Goal: Information Seeking & Learning: Check status

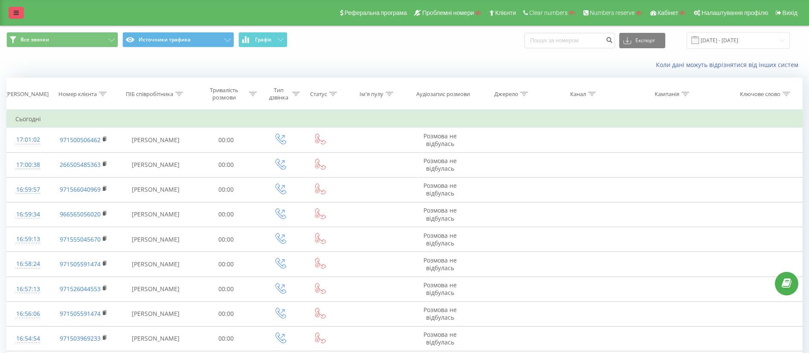
click at [14, 15] on icon at bounding box center [16, 13] width 5 height 6
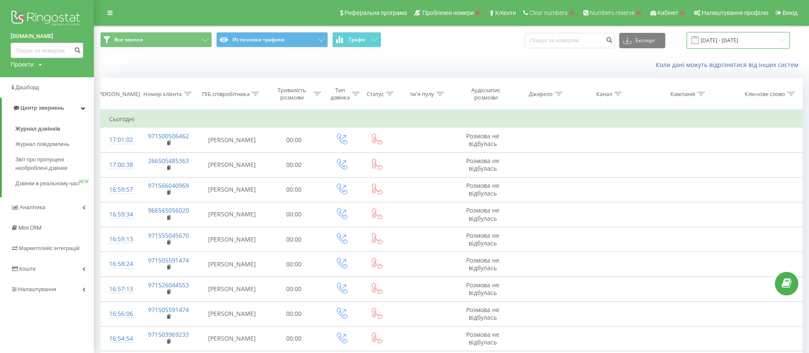
click at [717, 35] on input "[DATE] - [DATE]" at bounding box center [738, 40] width 103 height 17
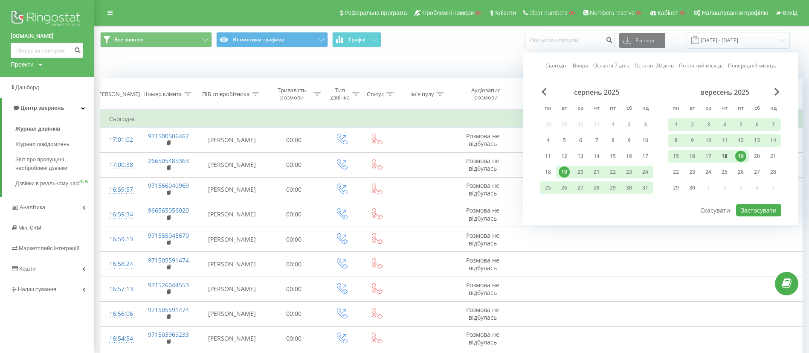
drag, startPoint x: 723, startPoint y: 157, endPoint x: 729, endPoint y: 158, distance: 5.7
click at [724, 157] on div "18" at bounding box center [724, 156] width 11 height 11
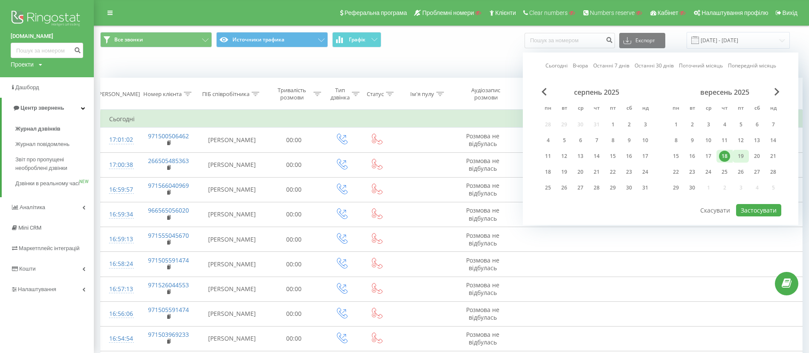
click at [738, 157] on div "19" at bounding box center [740, 156] width 11 height 11
click at [762, 209] on button "Застосувати" at bounding box center [758, 210] width 45 height 12
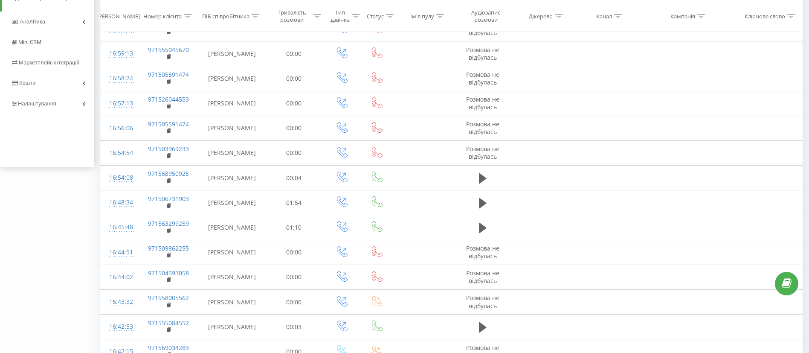
scroll to position [427, 0]
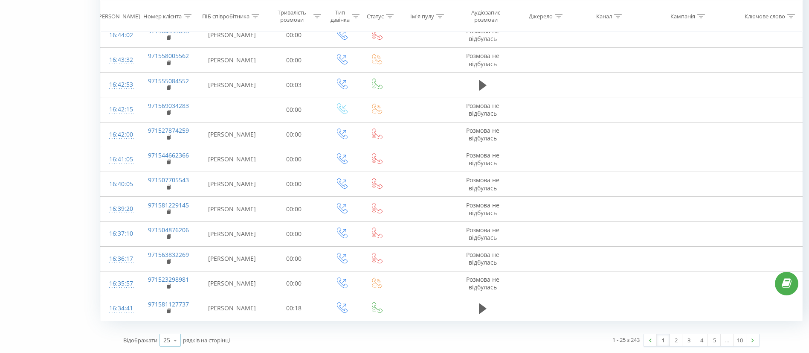
click at [174, 342] on icon at bounding box center [175, 340] width 13 height 17
click at [176, 330] on div "100" at bounding box center [170, 328] width 20 height 12
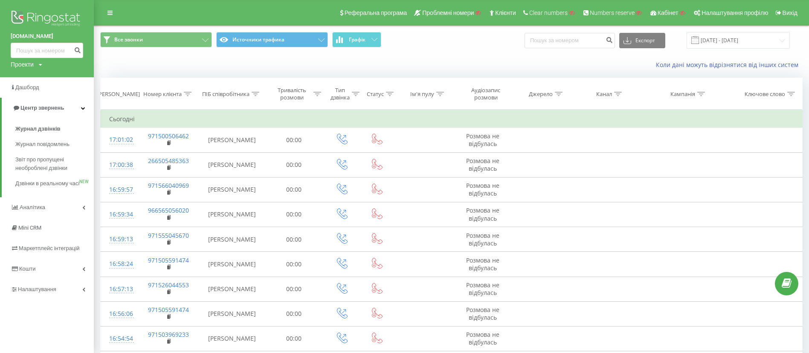
drag, startPoint x: 110, startPoint y: 15, endPoint x: 103, endPoint y: 1, distance: 15.5
click at [111, 14] on icon at bounding box center [109, 13] width 5 height 6
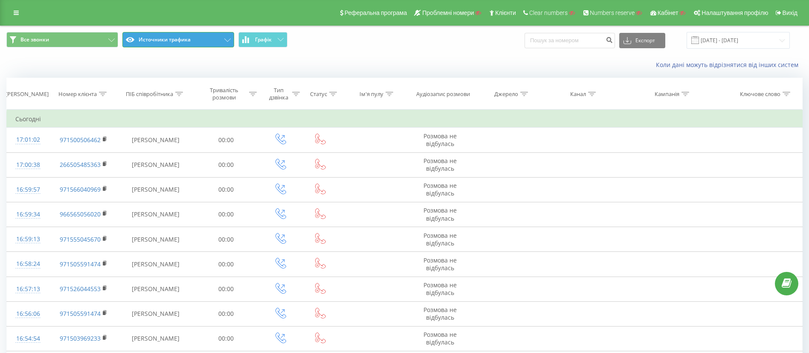
click at [207, 39] on button "Источники трафика" at bounding box center [178, 39] width 112 height 15
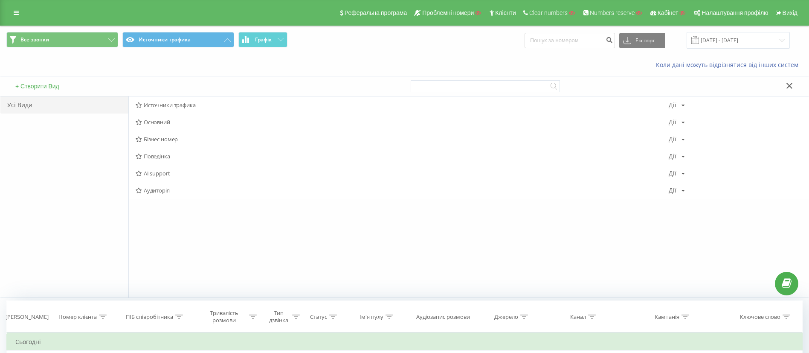
drag, startPoint x: 168, startPoint y: 120, endPoint x: 156, endPoint y: 120, distance: 12.0
click at [167, 120] on span "Основний" at bounding box center [402, 122] width 533 height 6
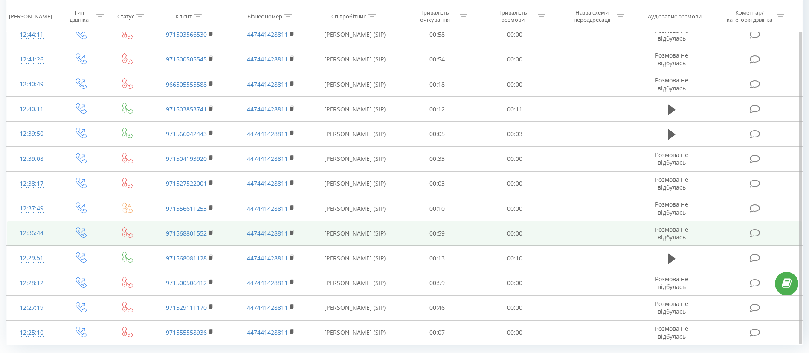
scroll to position [2289, 0]
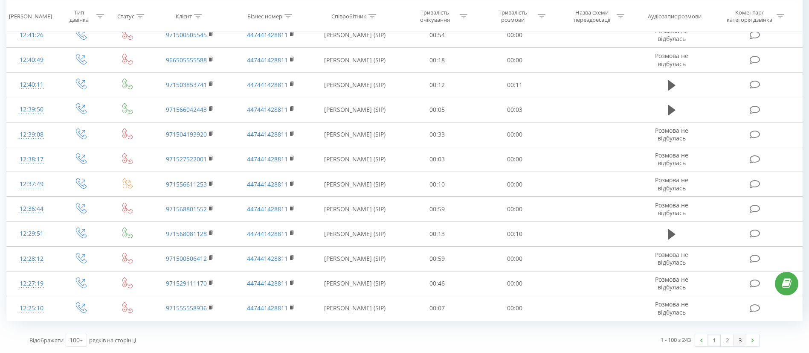
click at [738, 343] on link "3" at bounding box center [740, 340] width 13 height 12
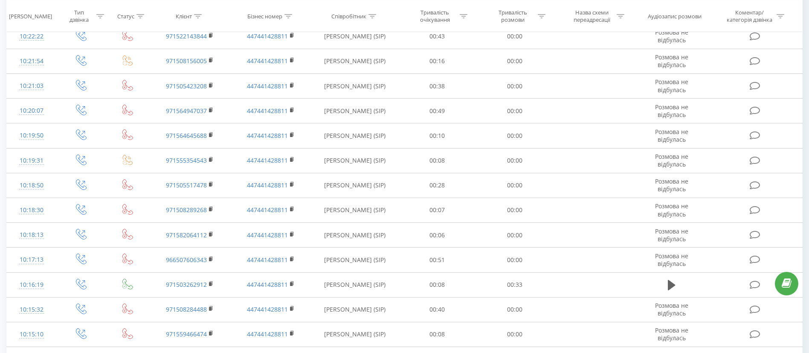
scroll to position [874, 0]
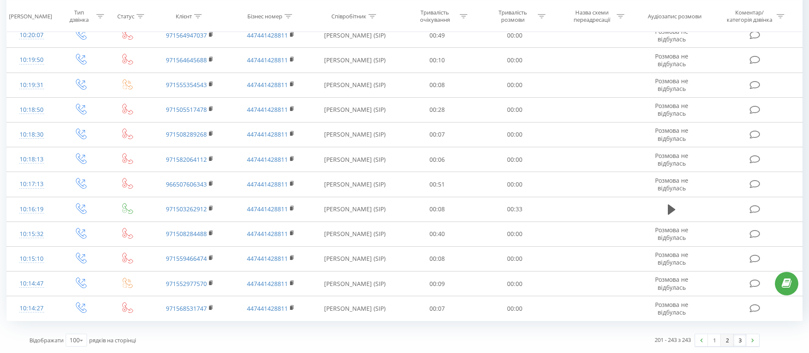
click at [729, 343] on link "2" at bounding box center [727, 340] width 13 height 12
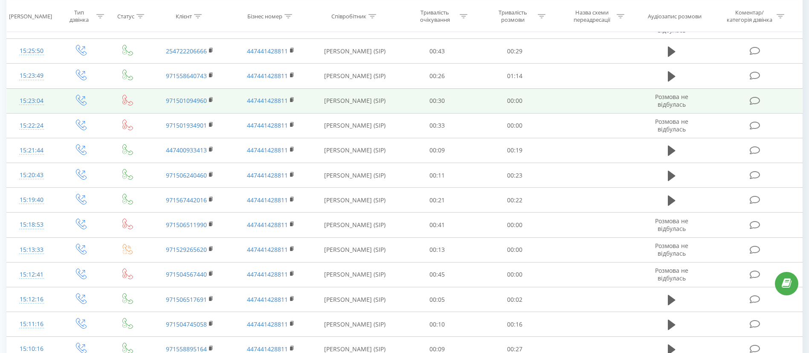
scroll to position [1346, 0]
click at [675, 101] on icon at bounding box center [672, 102] width 8 height 12
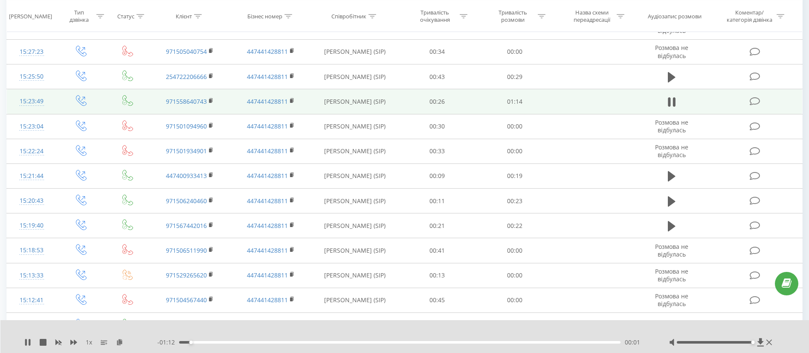
drag, startPoint x: 714, startPoint y: 341, endPoint x: 785, endPoint y: 330, distance: 71.2
click at [785, 330] on div "1 x - 01:12 00:01 00:01" at bounding box center [404, 336] width 809 height 33
click at [71, 341] on icon at bounding box center [73, 342] width 7 height 5
click at [28, 342] on icon at bounding box center [27, 342] width 7 height 7
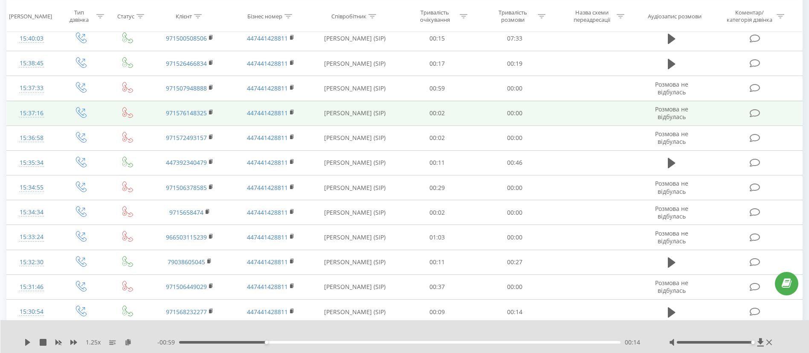
scroll to position [898, 0]
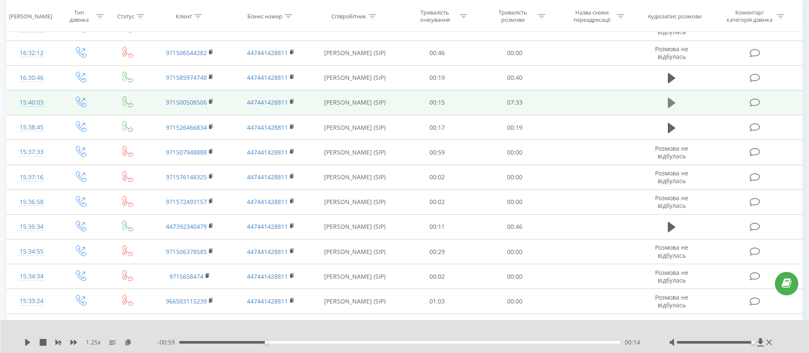
click at [672, 96] on button at bounding box center [671, 102] width 13 height 13
drag, startPoint x: 27, startPoint y: 340, endPoint x: 54, endPoint y: 345, distance: 27.7
click at [28, 340] on icon at bounding box center [27, 342] width 7 height 7
click at [23, 342] on div "1.25 x - 07:27 00:05 00:05" at bounding box center [404, 336] width 809 height 33
click at [31, 342] on icon at bounding box center [27, 342] width 7 height 7
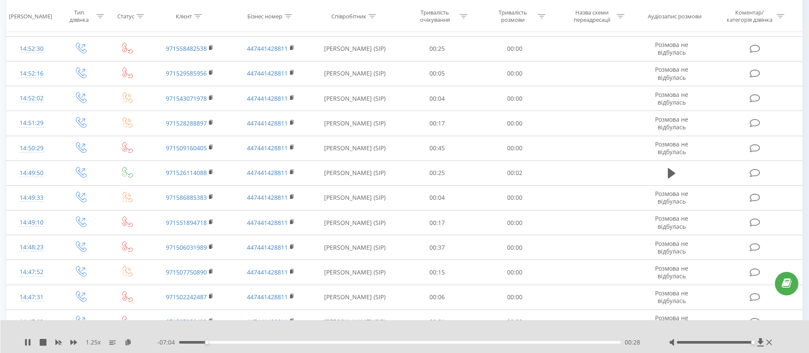
scroll to position [2339, 0]
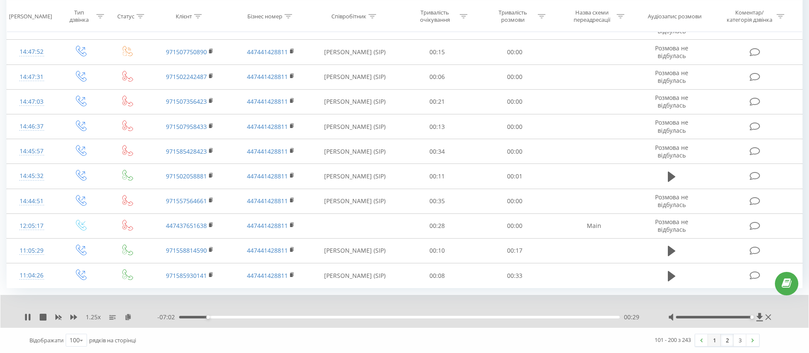
click at [717, 345] on link "1" at bounding box center [714, 340] width 13 height 12
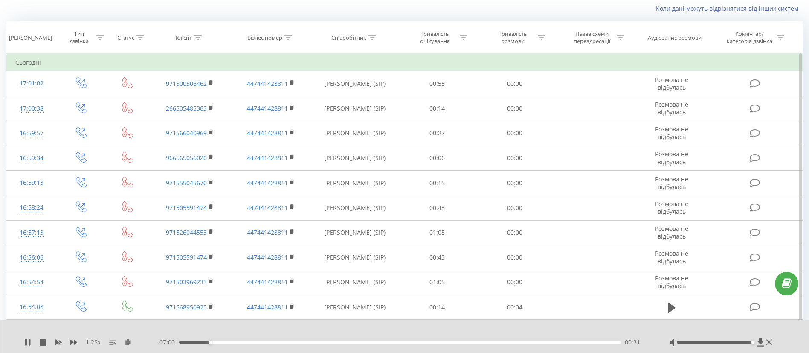
scroll to position [312, 0]
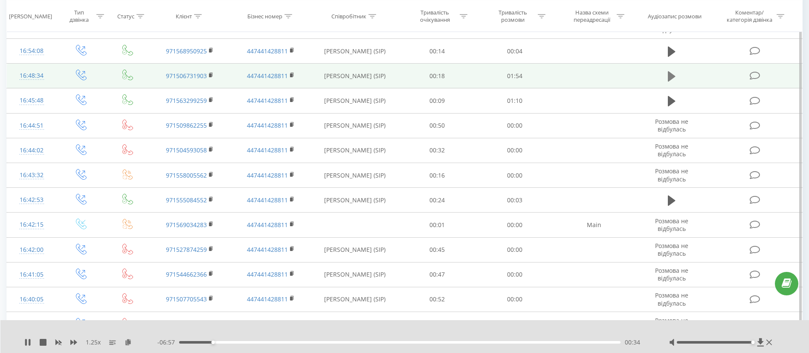
click at [670, 76] on icon at bounding box center [672, 76] width 8 height 10
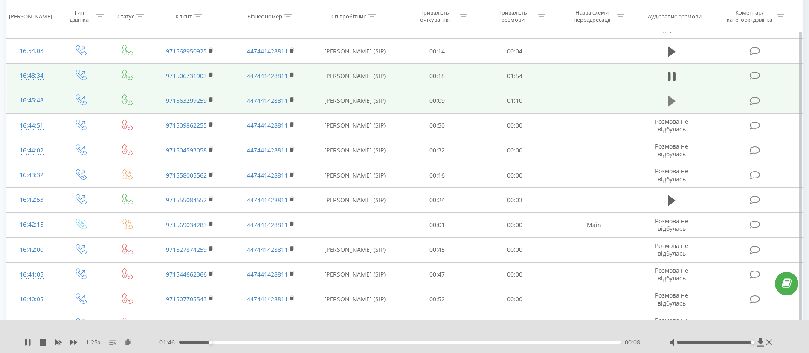
click at [675, 103] on icon at bounding box center [672, 101] width 8 height 12
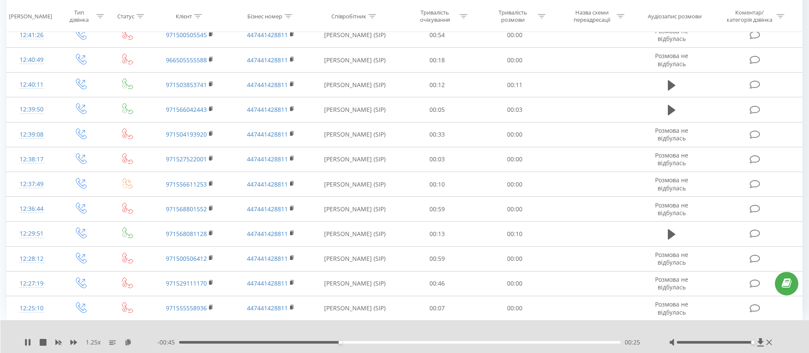
scroll to position [0, 0]
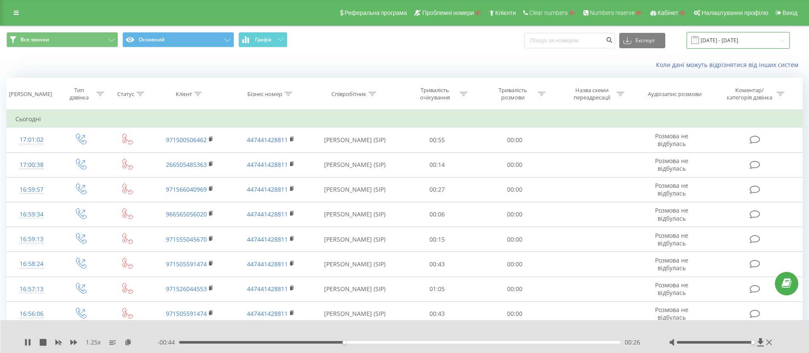
click at [742, 41] on input "[DATE] - [DATE]" at bounding box center [738, 40] width 103 height 17
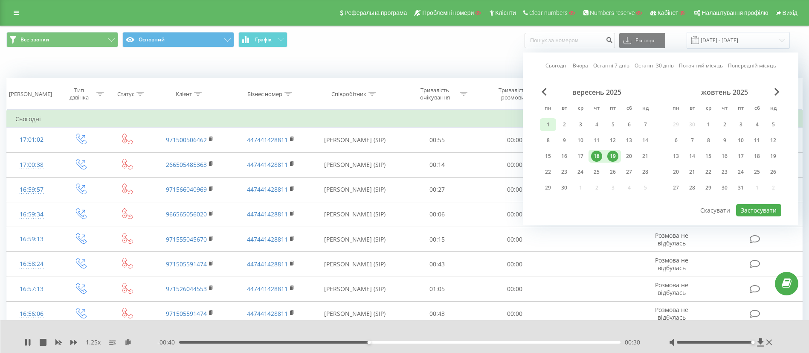
click at [544, 121] on div "1" at bounding box center [548, 124] width 11 height 11
click at [613, 157] on div "19" at bounding box center [612, 156] width 11 height 11
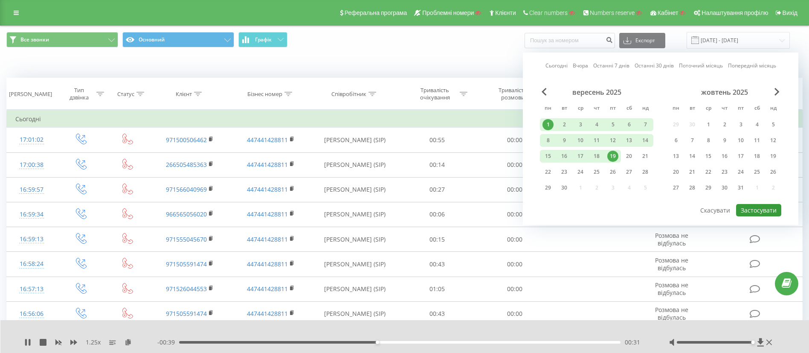
click at [773, 209] on button "Застосувати" at bounding box center [758, 210] width 45 height 12
type input "[DATE] - [DATE]"
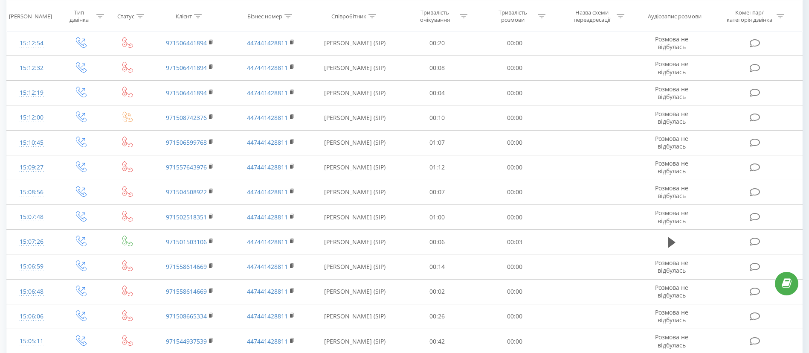
scroll to position [2289, 0]
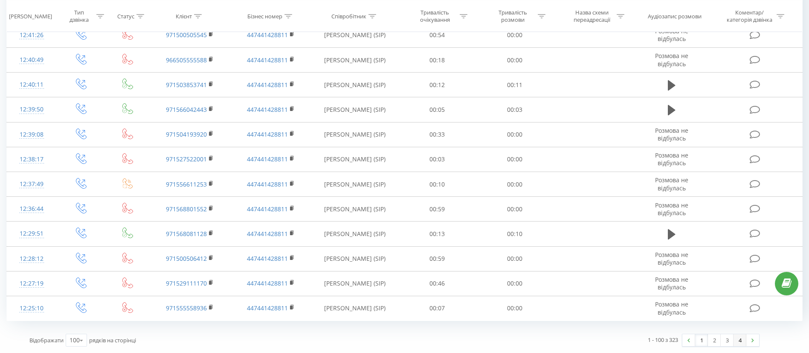
click at [743, 342] on link "4" at bounding box center [740, 340] width 13 height 12
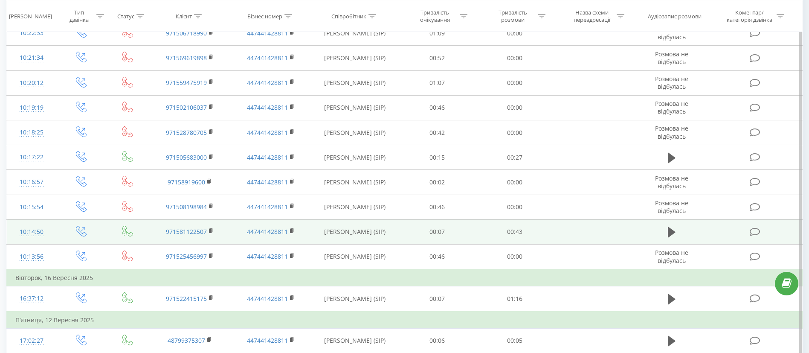
scroll to position [412, 0]
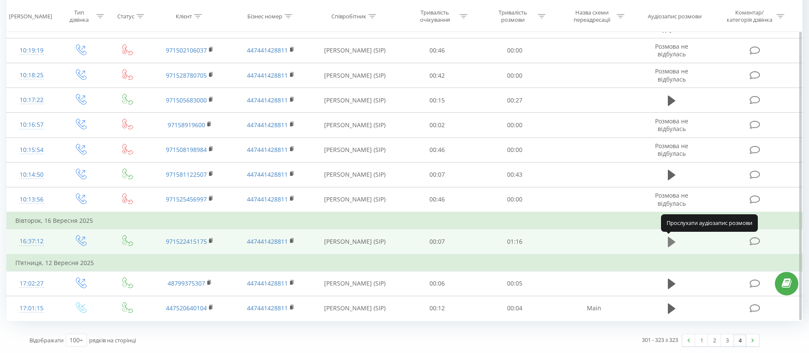
click at [671, 244] on icon at bounding box center [672, 242] width 8 height 10
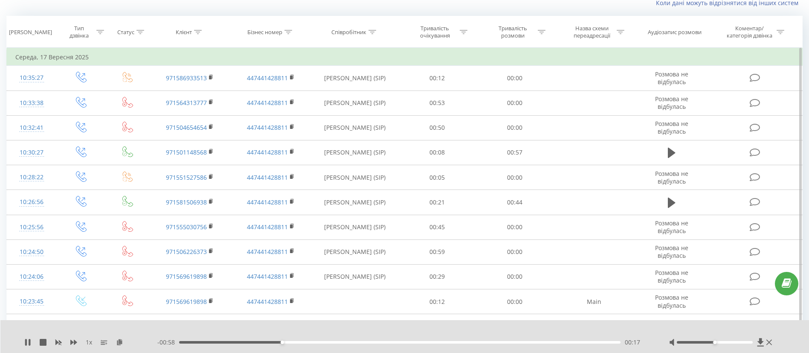
scroll to position [61, 0]
click at [28, 340] on icon at bounding box center [27, 342] width 7 height 7
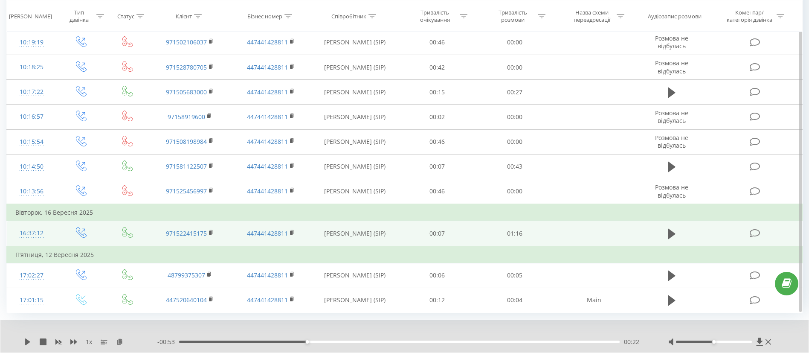
scroll to position [445, 0]
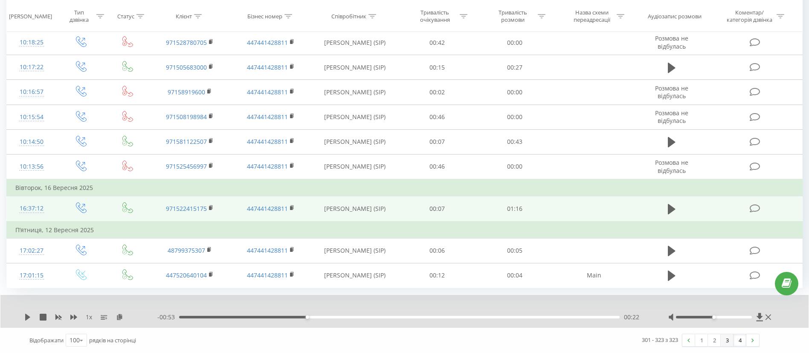
click at [729, 343] on link "3" at bounding box center [727, 340] width 13 height 12
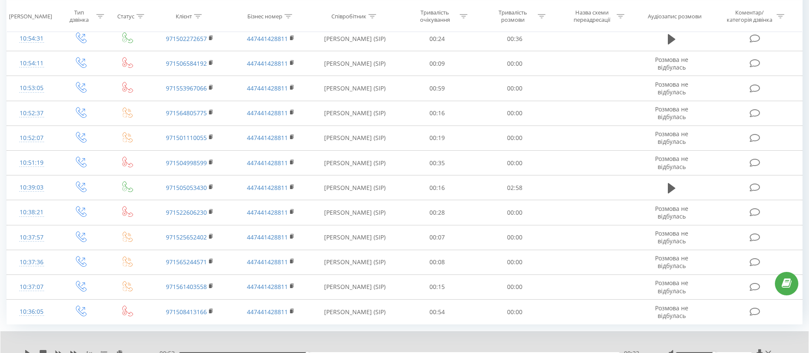
scroll to position [2339, 0]
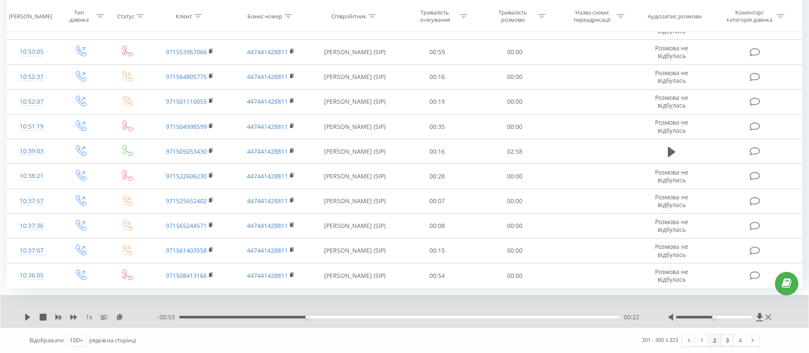
click at [712, 341] on link "2" at bounding box center [714, 340] width 13 height 12
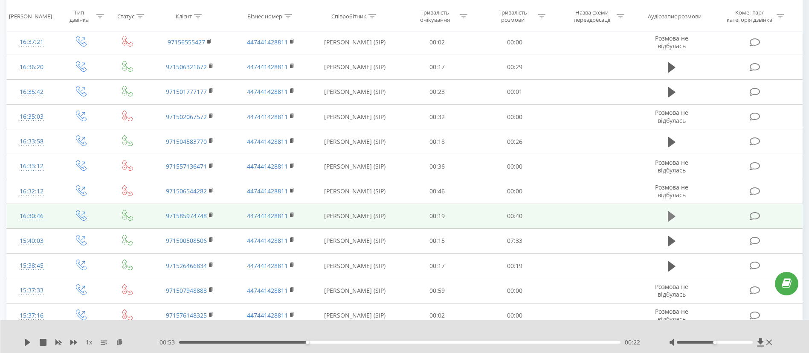
scroll to position [824, 0]
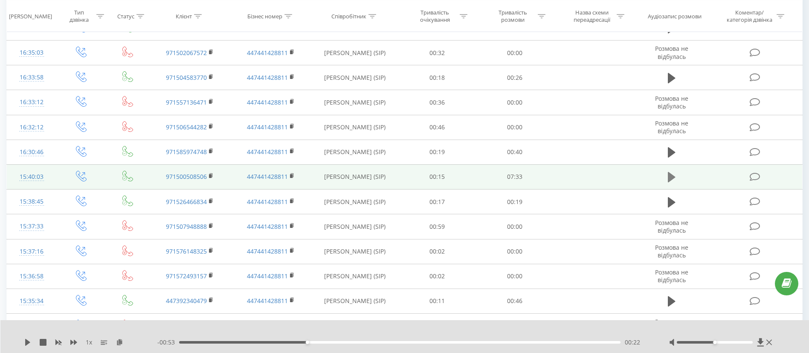
click at [674, 177] on icon at bounding box center [672, 177] width 8 height 10
drag, startPoint x: 712, startPoint y: 342, endPoint x: 798, endPoint y: 341, distance: 86.2
click at [798, 341] on div "1 x - 07:30 00:01 00:01" at bounding box center [404, 336] width 809 height 33
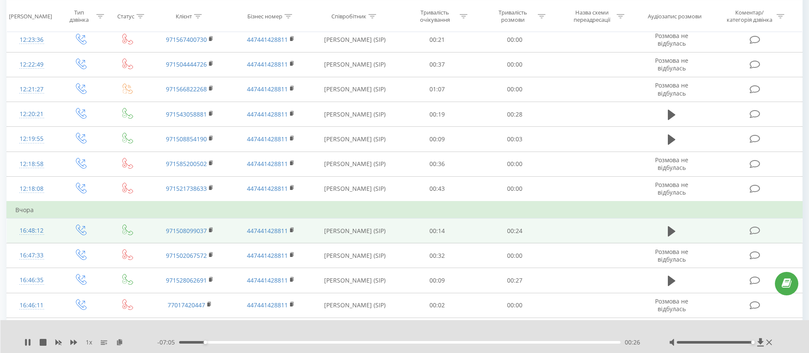
scroll to position [504, 0]
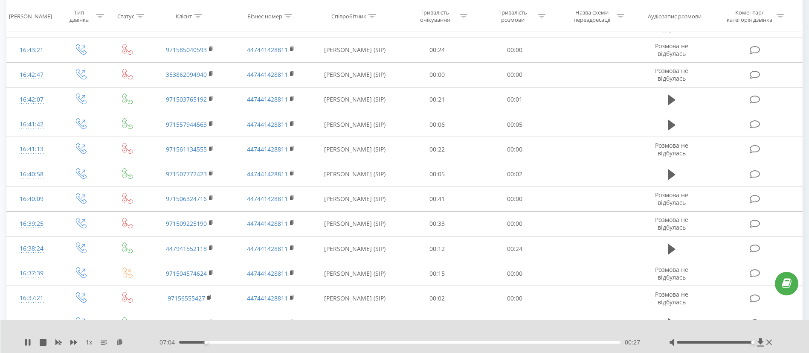
drag, startPoint x: 808, startPoint y: 110, endPoint x: 817, endPoint y: 218, distance: 108.8
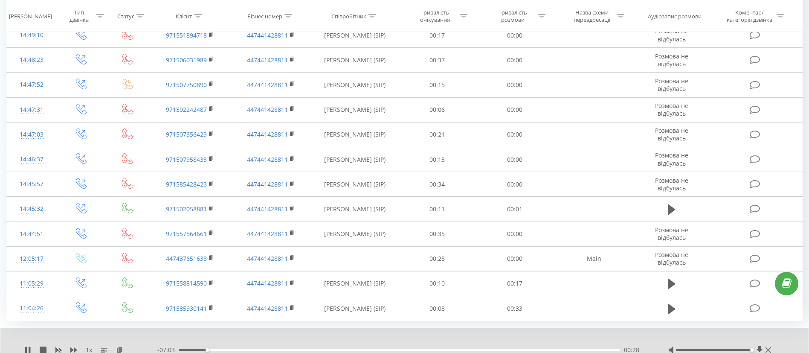
scroll to position [2339, 0]
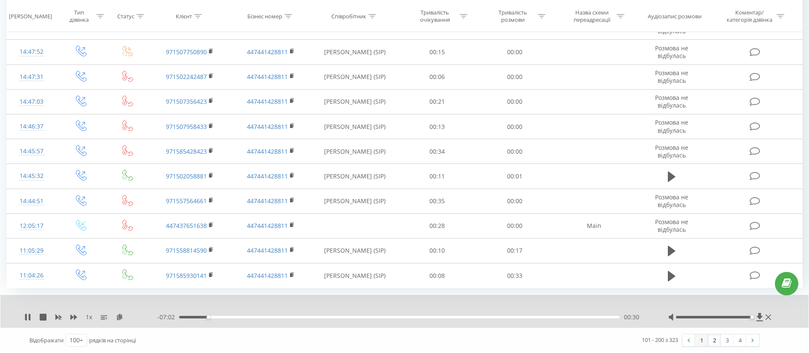
click at [705, 341] on link "1" at bounding box center [701, 340] width 13 height 12
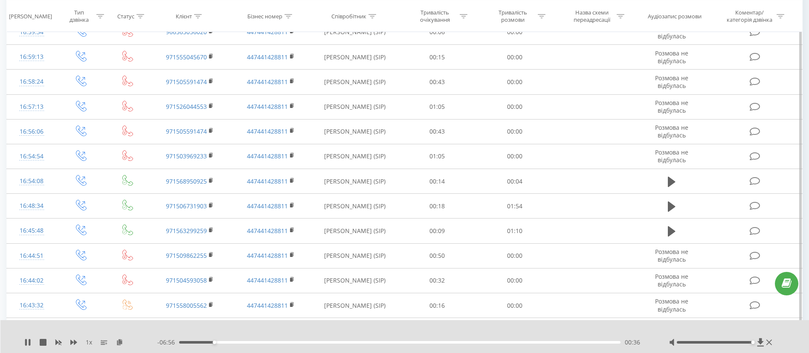
scroll to position [192, 0]
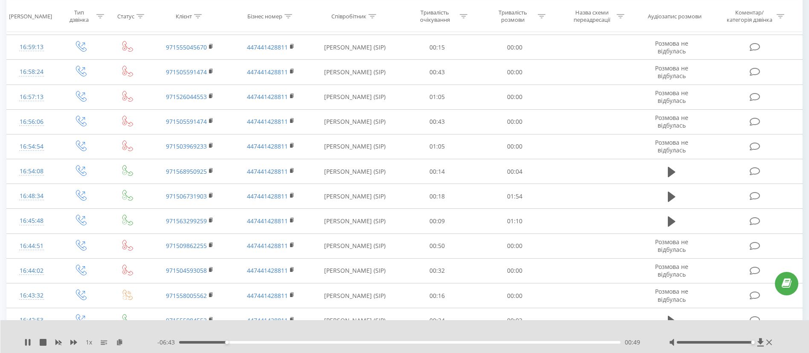
click at [427, 328] on div at bounding box center [399, 330] width 600 height 9
click at [73, 339] on icon at bounding box center [73, 342] width 7 height 7
click at [72, 341] on icon at bounding box center [73, 342] width 7 height 5
click at [303, 344] on div "- 05:44 01:48 01:48" at bounding box center [402, 342] width 491 height 9
click at [303, 343] on div "02:07" at bounding box center [399, 342] width 441 height 3
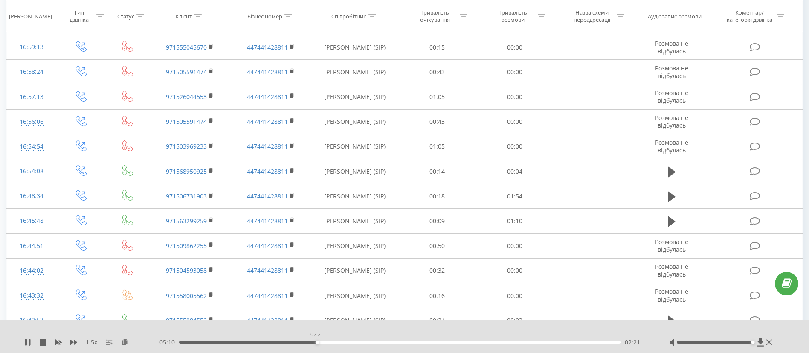
drag, startPoint x: 317, startPoint y: 343, endPoint x: 344, endPoint y: 343, distance: 27.3
click at [318, 343] on div "02:21" at bounding box center [399, 342] width 441 height 3
click at [339, 344] on div "- 05:09 02:23 02:23" at bounding box center [402, 342] width 491 height 9
click at [351, 343] on div "02:23" at bounding box center [399, 342] width 441 height 3
click at [380, 342] on div "02:57" at bounding box center [399, 342] width 441 height 3
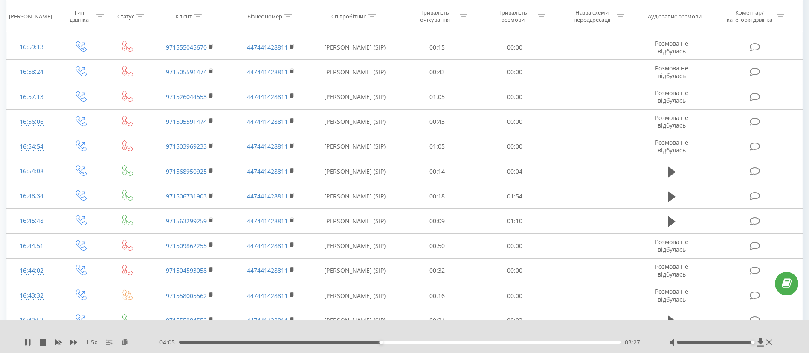
click at [412, 343] on div "- 04:05 03:27 03:27" at bounding box center [402, 342] width 491 height 9
click at [415, 343] on div "03:27" at bounding box center [399, 342] width 441 height 3
click at [74, 341] on icon at bounding box center [73, 342] width 7 height 7
drag, startPoint x: 74, startPoint y: 341, endPoint x: 68, endPoint y: 342, distance: 5.6
click at [74, 341] on icon at bounding box center [73, 342] width 7 height 7
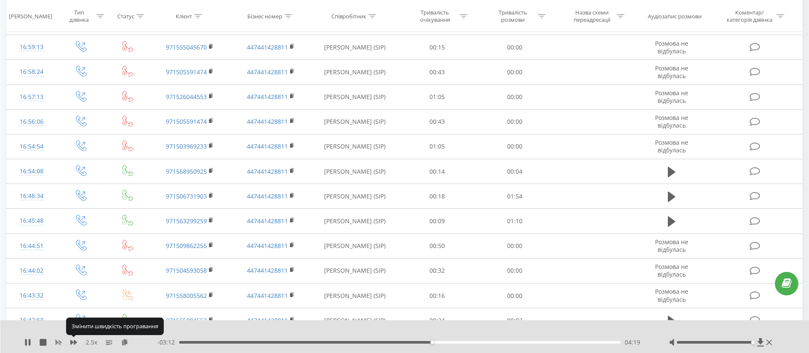
click at [61, 343] on icon at bounding box center [58, 342] width 6 height 5
click at [500, 329] on div at bounding box center [399, 330] width 600 height 9
drag, startPoint x: 629, startPoint y: 346, endPoint x: 637, endPoint y: 344, distance: 8.2
click at [637, 344] on span "04:30" at bounding box center [632, 342] width 15 height 9
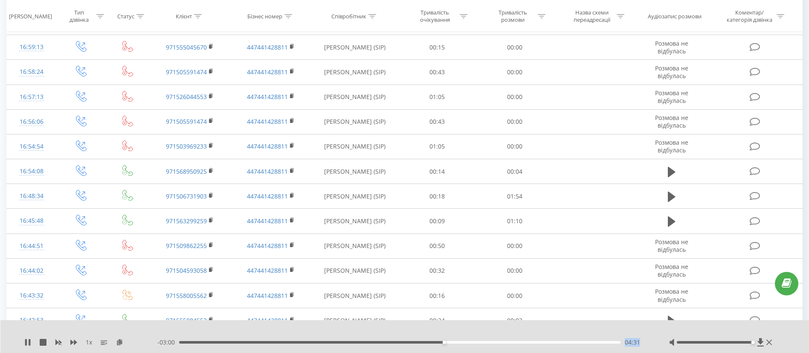
drag, startPoint x: 641, startPoint y: 342, endPoint x: 626, endPoint y: 342, distance: 14.9
click at [626, 342] on div "- 03:00 04:31 04:31" at bounding box center [402, 342] width 491 height 9
click at [626, 342] on span "04:32" at bounding box center [632, 342] width 15 height 9
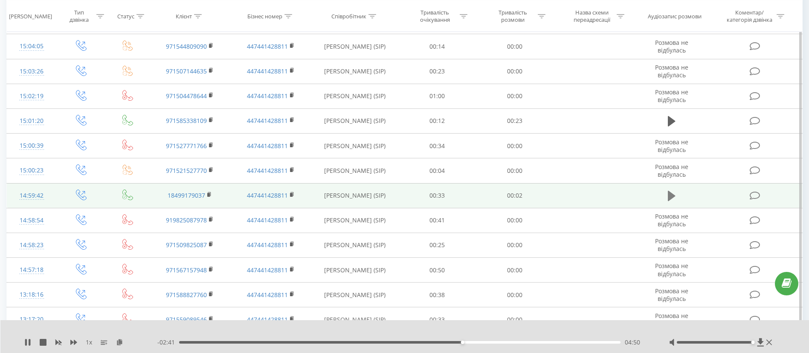
scroll to position [1618, 0]
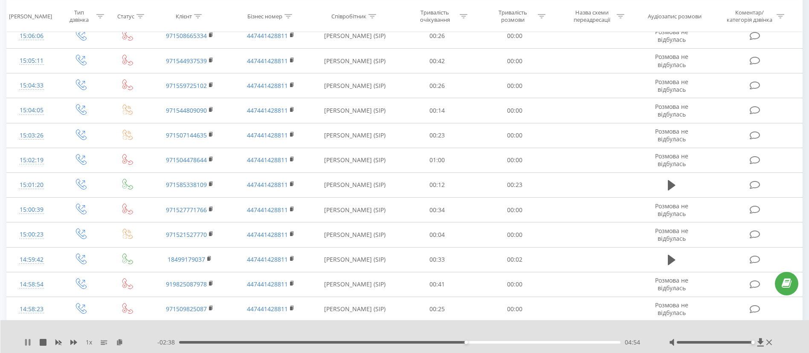
click at [29, 340] on icon at bounding box center [30, 342] width 2 height 7
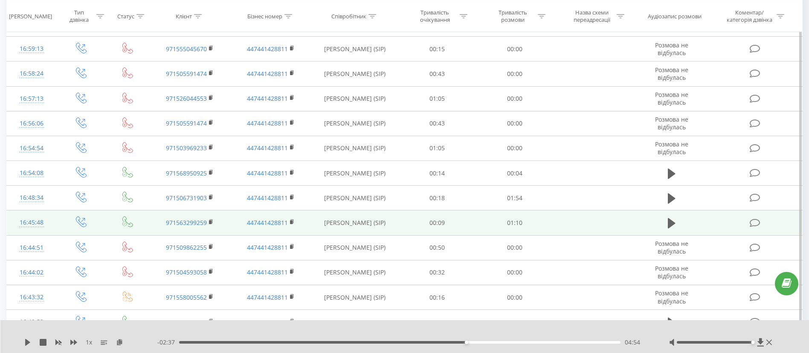
scroll to position [192, 0]
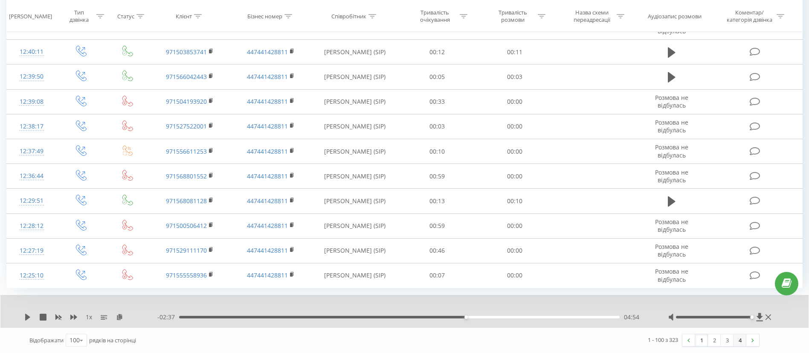
click at [741, 341] on link "4" at bounding box center [740, 340] width 13 height 12
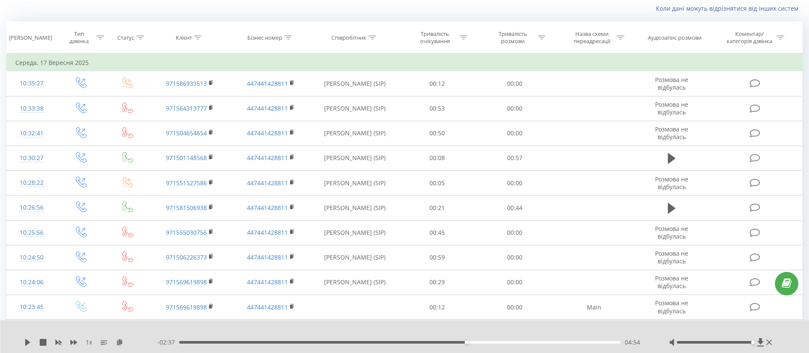
scroll to position [445, 0]
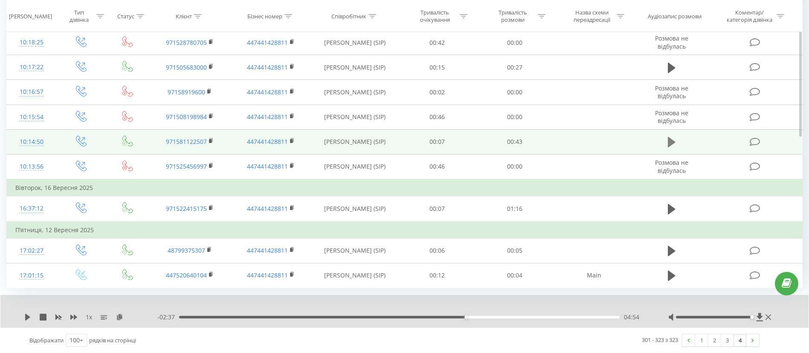
click at [671, 140] on icon at bounding box center [672, 142] width 8 height 10
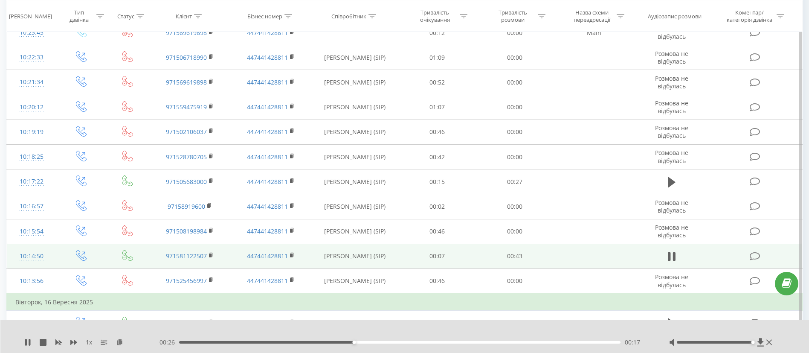
scroll to position [310, 0]
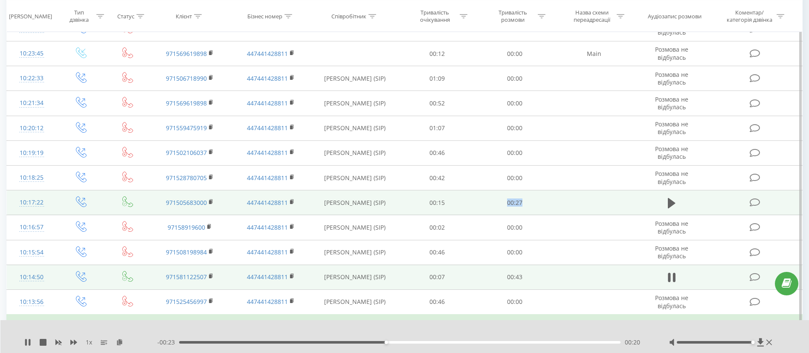
drag, startPoint x: 505, startPoint y: 203, endPoint x: 530, endPoint y: 203, distance: 25.2
click at [530, 203] on td "00:27" at bounding box center [515, 202] width 78 height 25
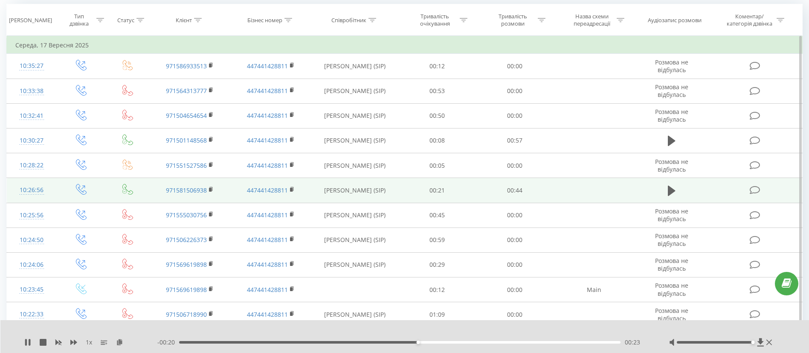
scroll to position [54, 0]
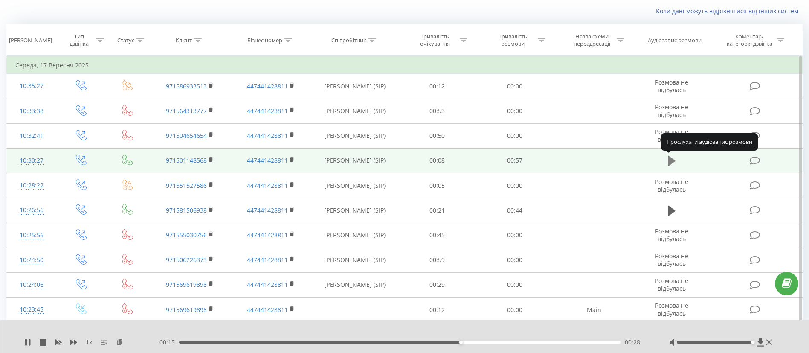
click at [669, 163] on icon at bounding box center [672, 161] width 8 height 10
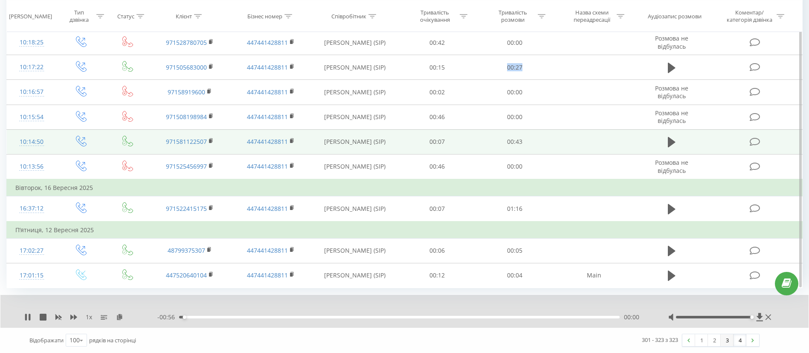
click at [725, 340] on link "3" at bounding box center [727, 340] width 13 height 12
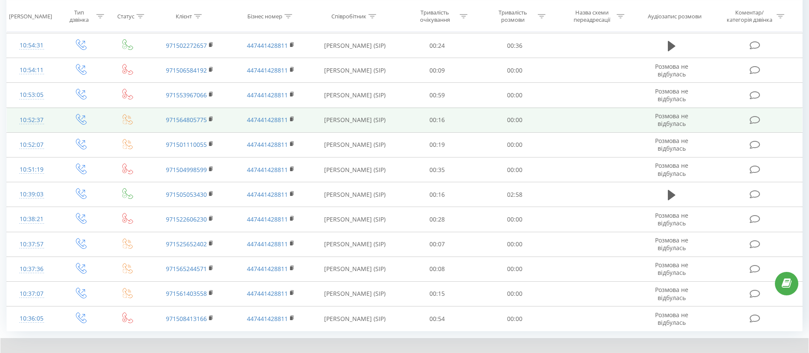
scroll to position [2339, 0]
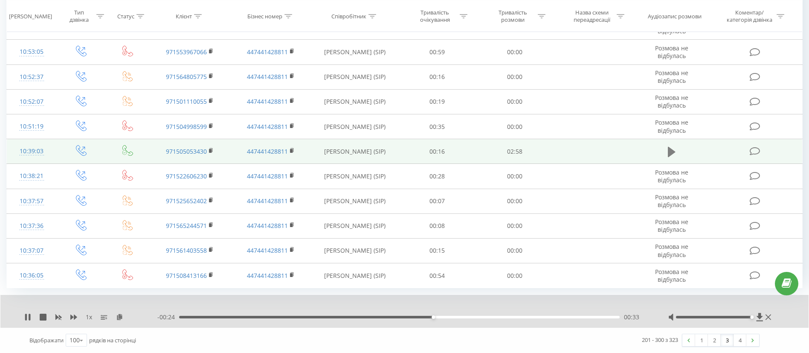
click at [673, 148] on icon at bounding box center [672, 152] width 8 height 12
click at [711, 342] on link "2" at bounding box center [714, 340] width 13 height 12
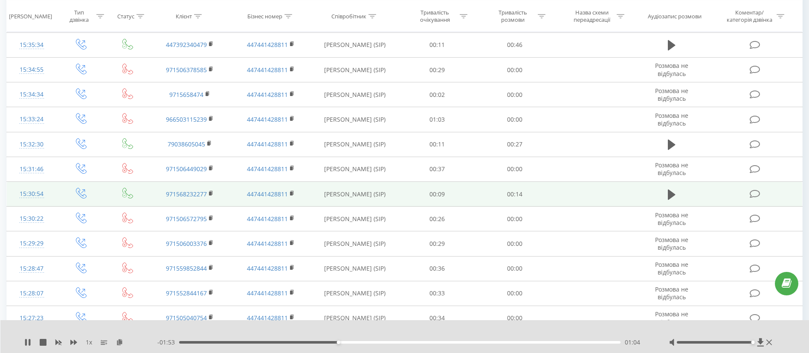
scroll to position [1208, 0]
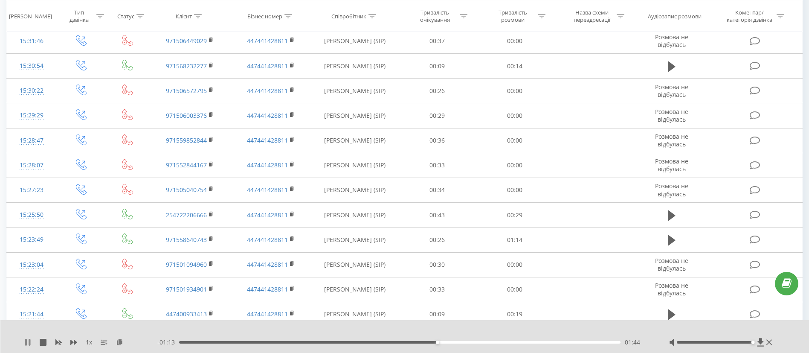
click at [25, 342] on icon at bounding box center [26, 342] width 2 height 7
